Goal: Task Accomplishment & Management: Complete application form

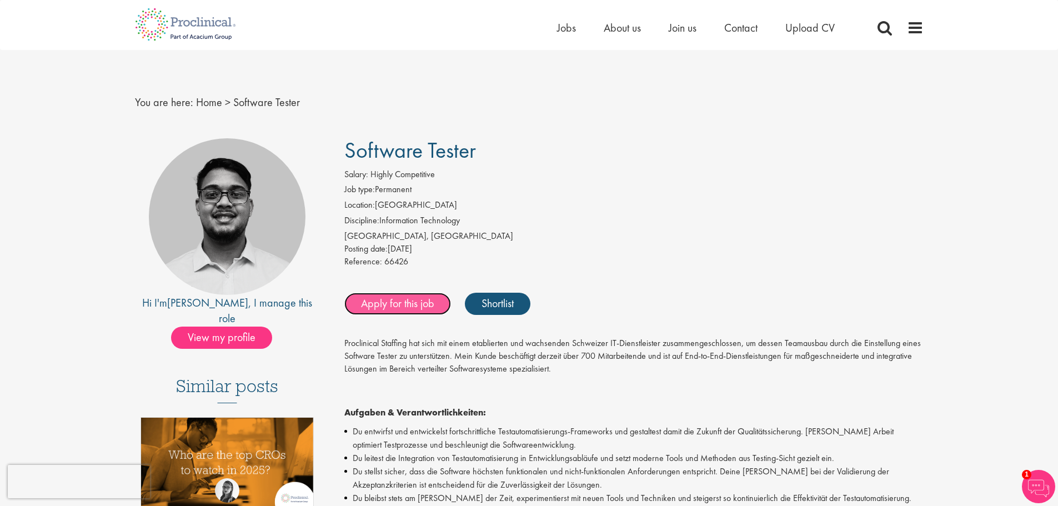
click at [405, 305] on link "Apply for this job" at bounding box center [397, 304] width 107 height 22
click at [396, 309] on link "Apply for this job" at bounding box center [397, 304] width 107 height 22
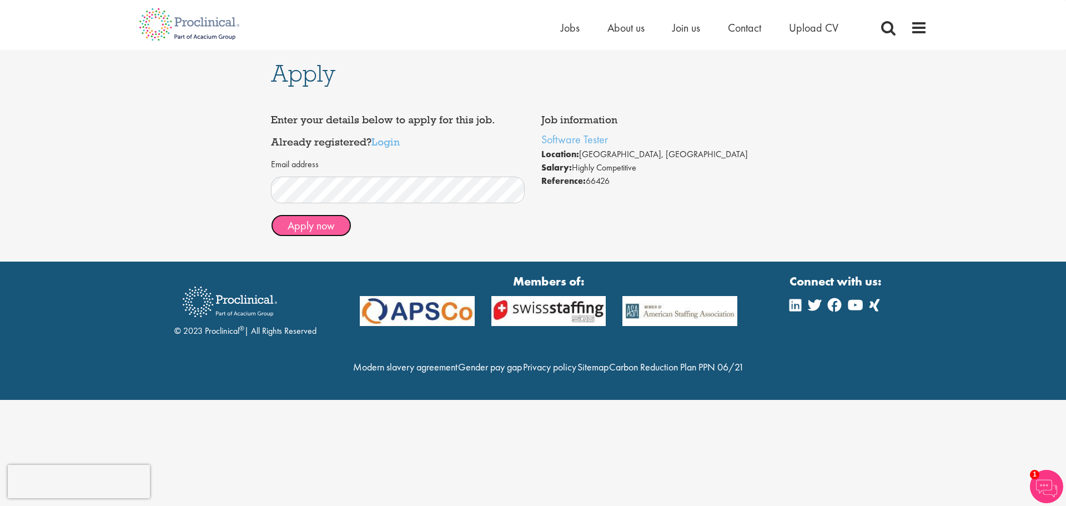
click at [318, 222] on button "Apply now" at bounding box center [311, 225] width 81 height 22
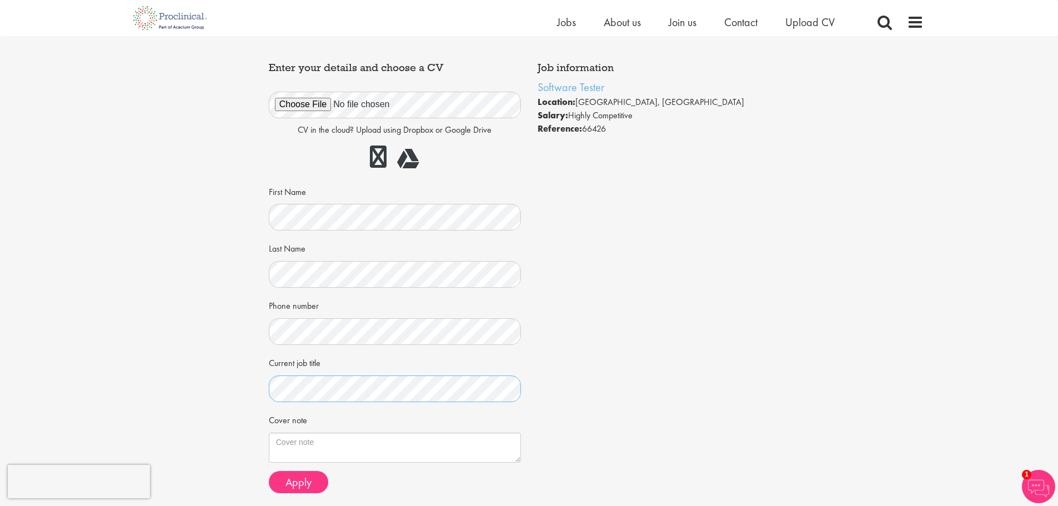
scroll to position [167, 0]
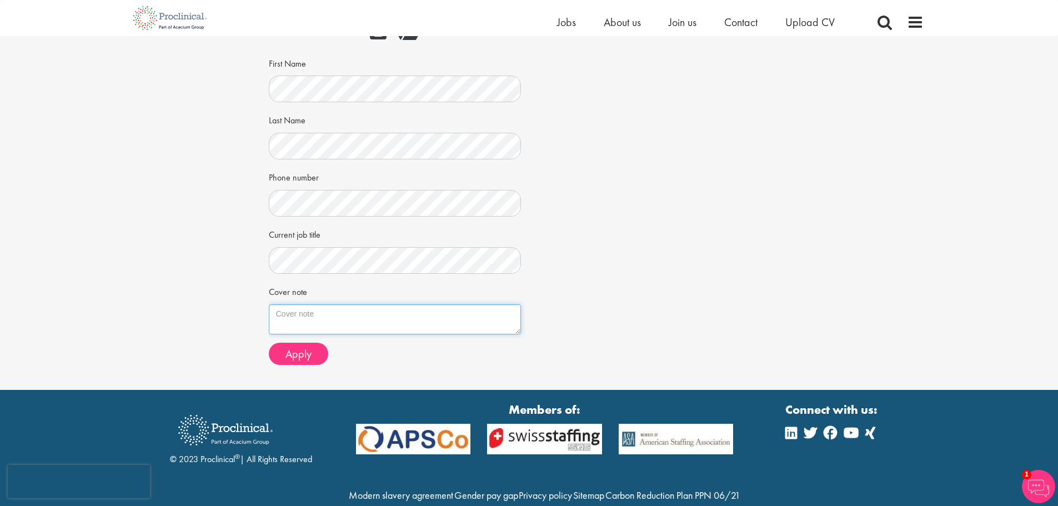
click at [346, 321] on textarea "Cover note" at bounding box center [395, 319] width 252 height 30
paste textarea "Lo: Ipsumd Sitamet Consectetur Adipisci / Elits DO Eiusmod Temporin Utlabo, Etd…"
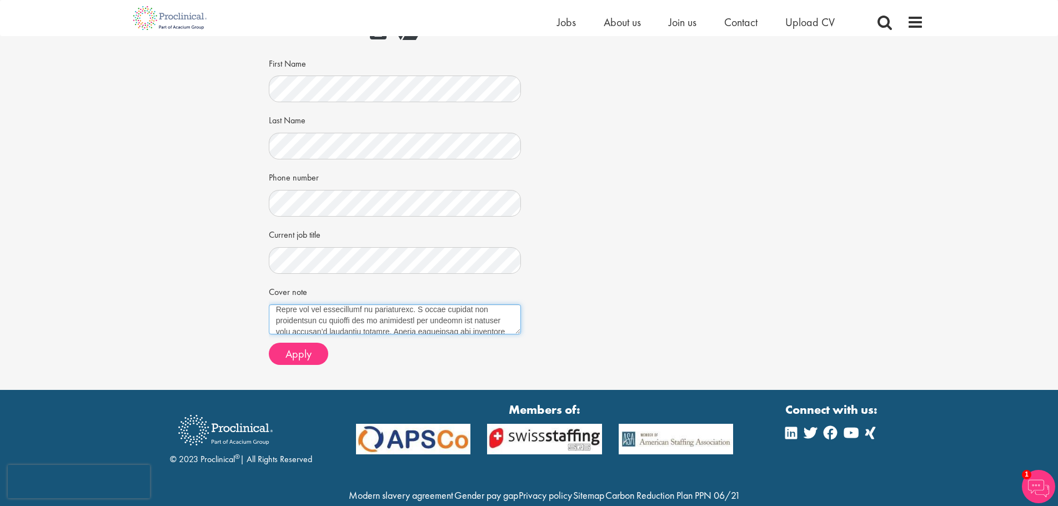
scroll to position [495, 0]
click at [491, 326] on textarea "Cover note" at bounding box center [395, 319] width 252 height 30
click at [295, 330] on textarea "Cover note" at bounding box center [395, 319] width 252 height 30
click at [309, 325] on textarea "Cover note" at bounding box center [395, 319] width 252 height 30
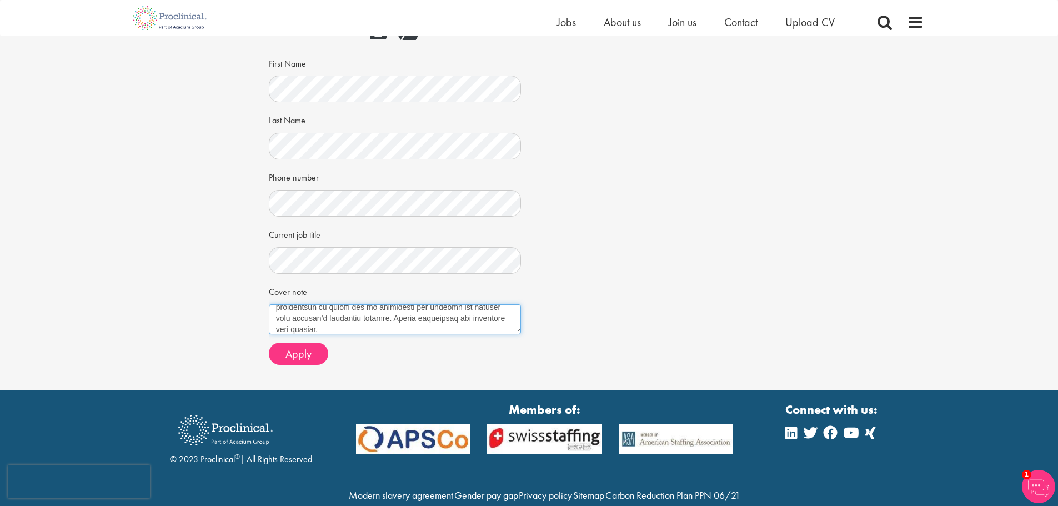
click at [326, 328] on textarea "Cover note" at bounding box center [395, 319] width 252 height 30
paste textarea "[URL][DOMAIN_NAME]"
type textarea "Lo: Ipsumd Sitamet Consectetur Adipisci / Elits DO Eiusmod Temporin Utlabo, Etd…"
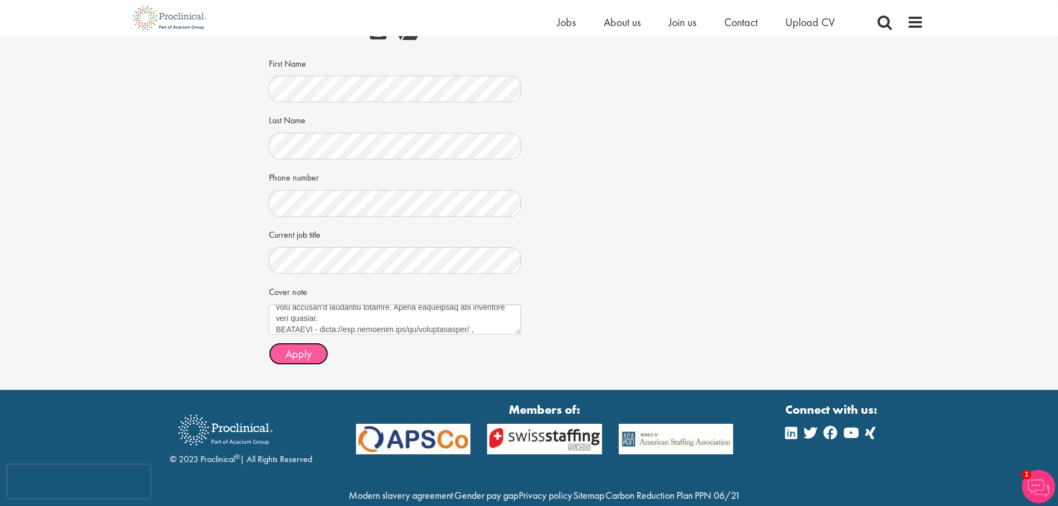
click at [309, 355] on span "Apply" at bounding box center [298, 353] width 26 height 14
